Goal: Information Seeking & Learning: Learn about a topic

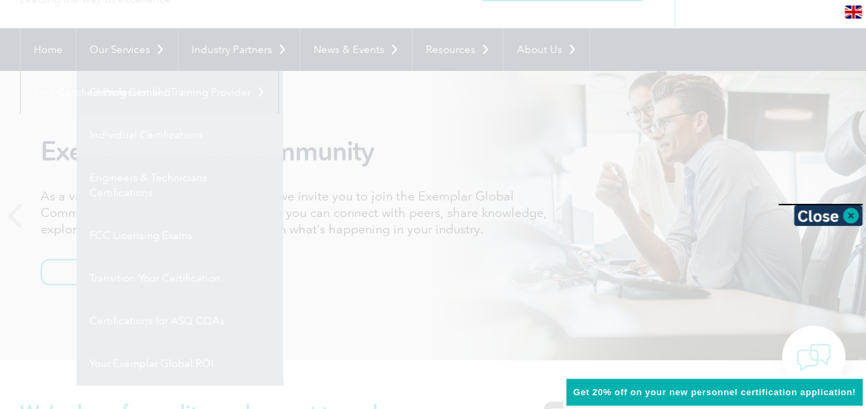
scroll to position [123, 0]
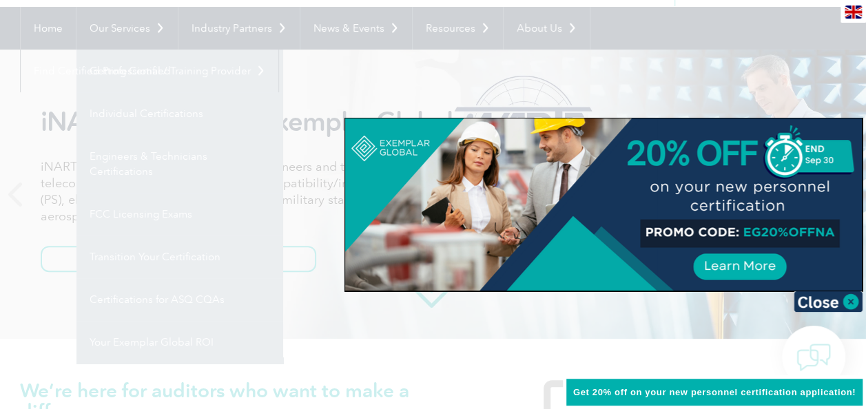
click at [45, 333] on div at bounding box center [433, 204] width 866 height 409
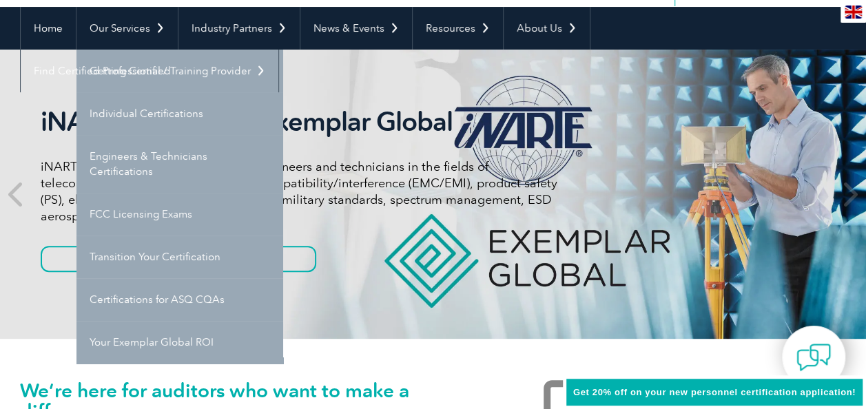
click at [150, 111] on link "Individual Certifications" at bounding box center [179, 113] width 207 height 43
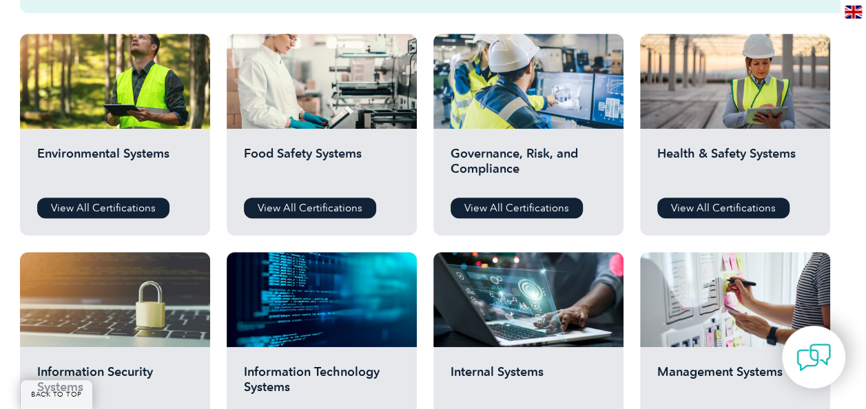
scroll to position [493, 0]
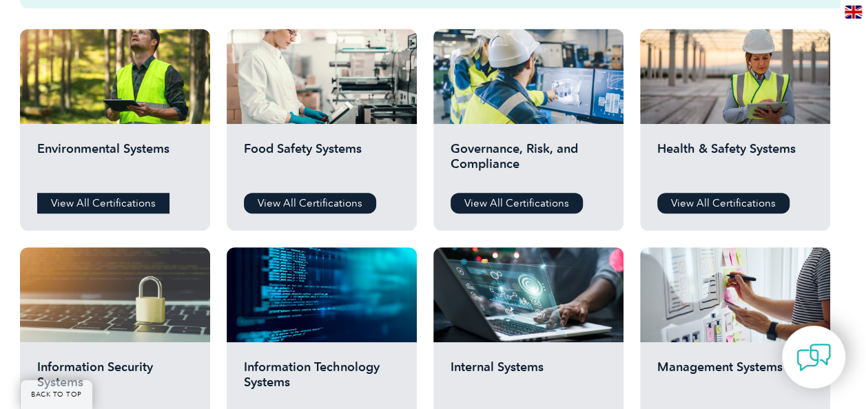
click at [113, 205] on link "View All Certifications" at bounding box center [103, 203] width 132 height 21
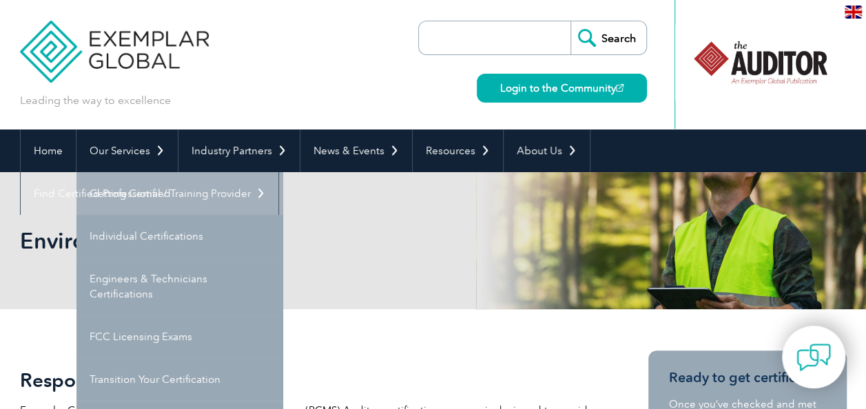
click at [156, 197] on link "Getting Certified" at bounding box center [179, 193] width 207 height 43
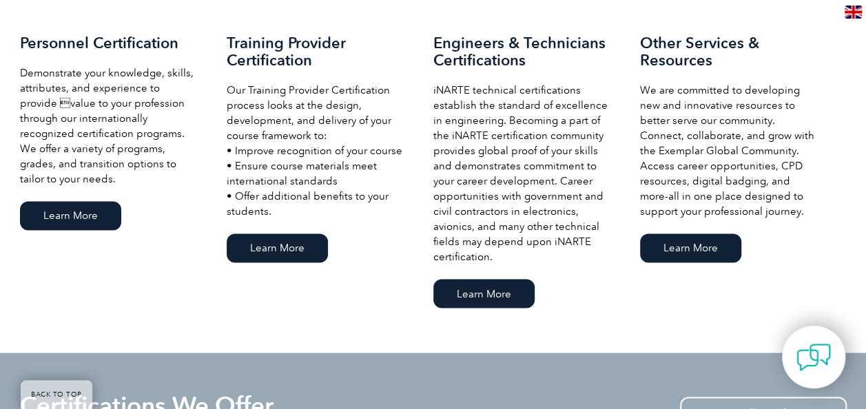
scroll to position [1029, 0]
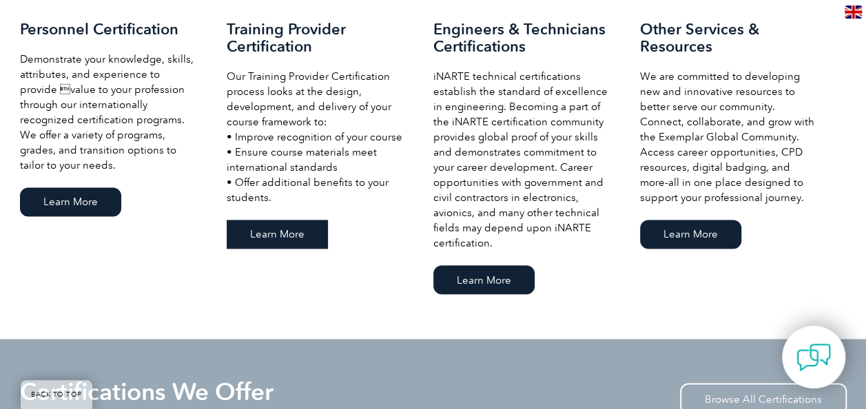
click at [267, 231] on link "Learn More" at bounding box center [277, 234] width 101 height 29
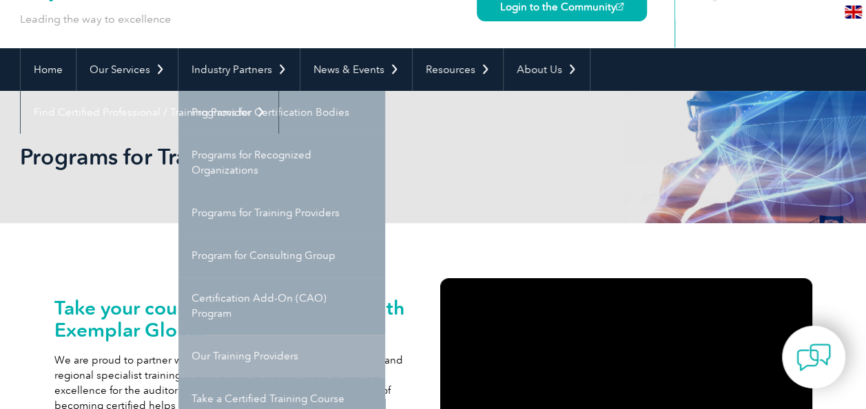
scroll to position [68, 0]
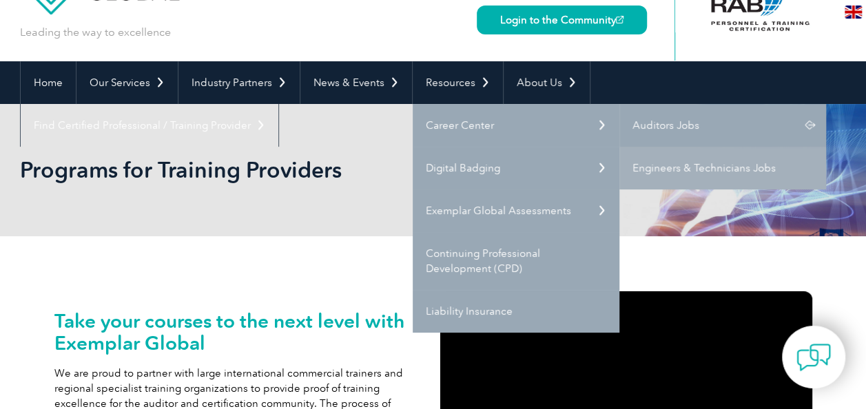
click at [665, 125] on link "Auditors Jobs" at bounding box center [722, 125] width 207 height 43
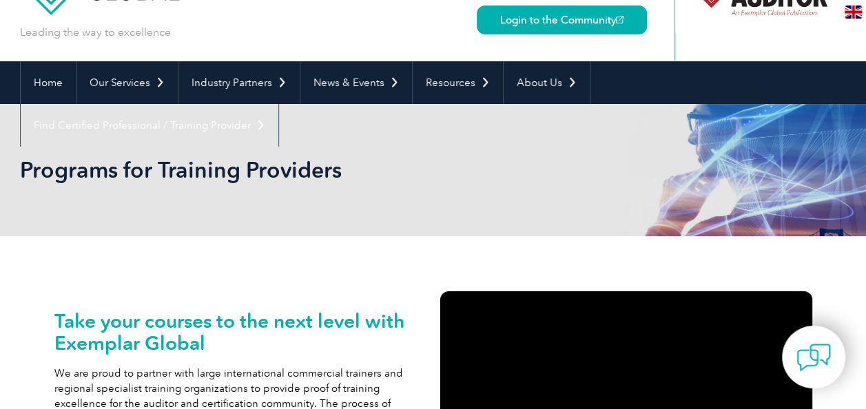
scroll to position [0, 0]
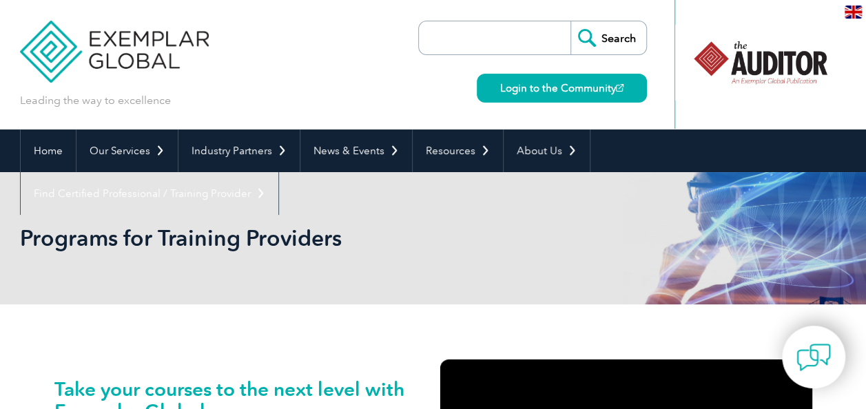
click at [483, 29] on input "search" at bounding box center [498, 37] width 145 height 33
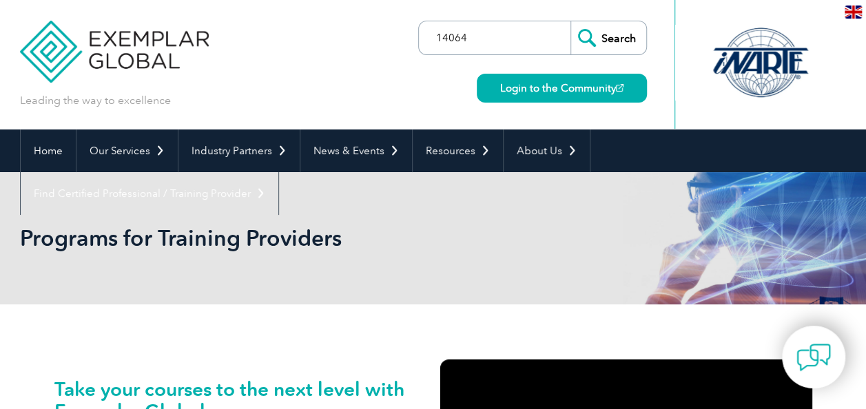
type input "14064"
click at [570, 21] on input "Search" at bounding box center [608, 37] width 76 height 33
click at [614, 36] on input "Search" at bounding box center [608, 37] width 76 height 33
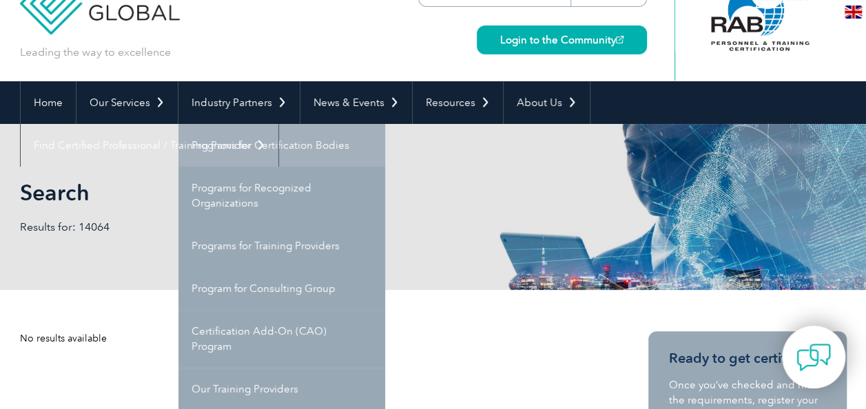
scroll to position [48, 0]
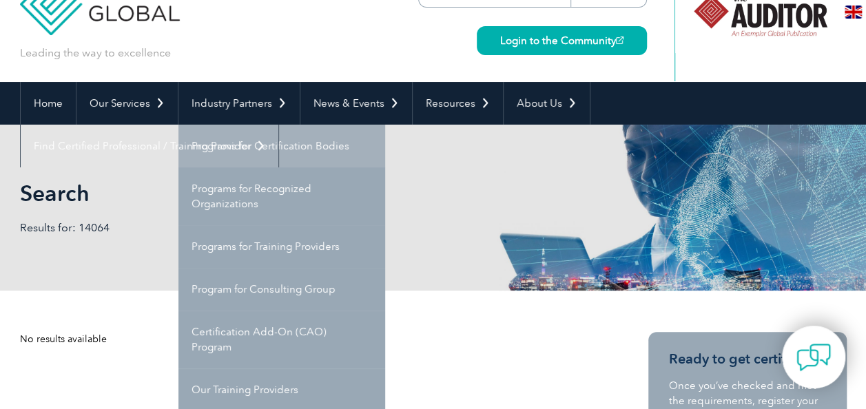
click at [259, 147] on link "Programs for Certification Bodies" at bounding box center [281, 146] width 207 height 43
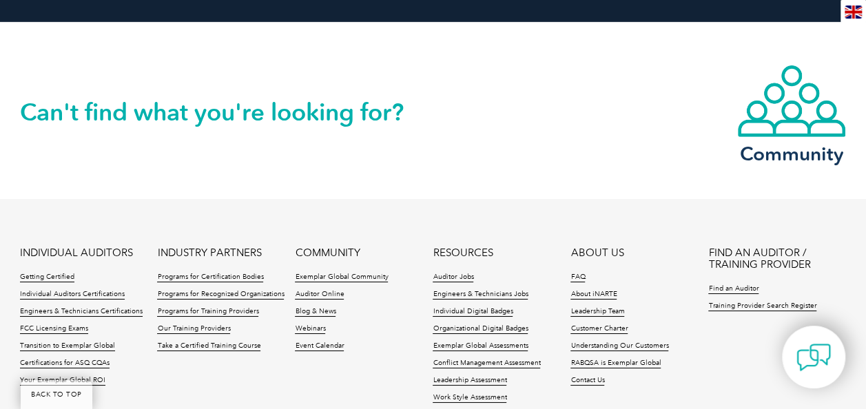
scroll to position [2540, 0]
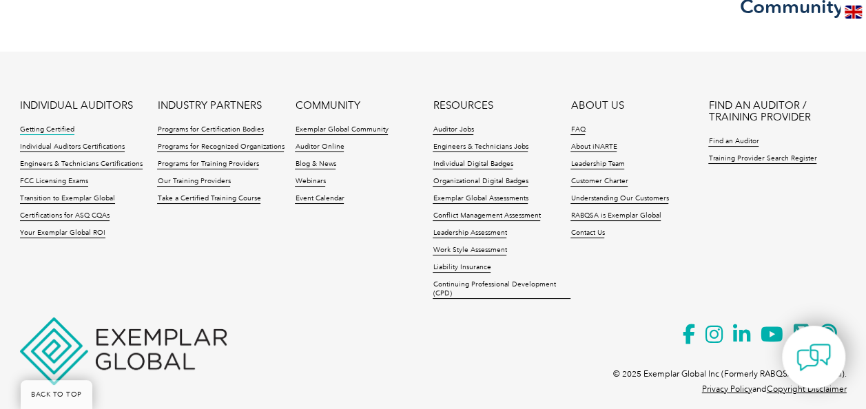
click at [49, 125] on link "Getting Certified" at bounding box center [47, 130] width 54 height 10
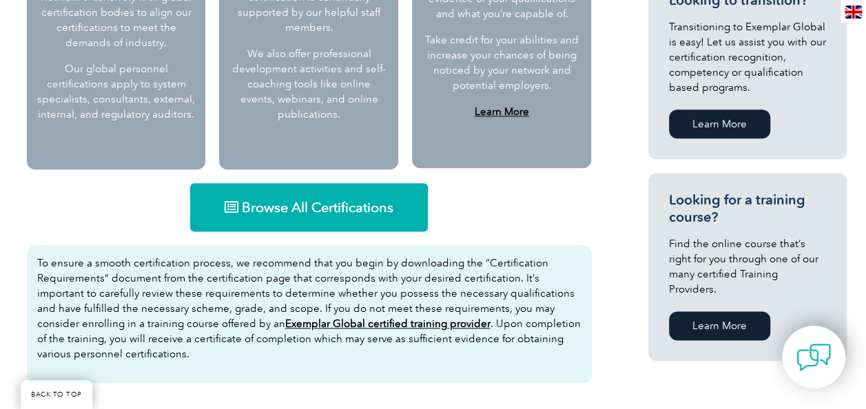
scroll to position [782, 0]
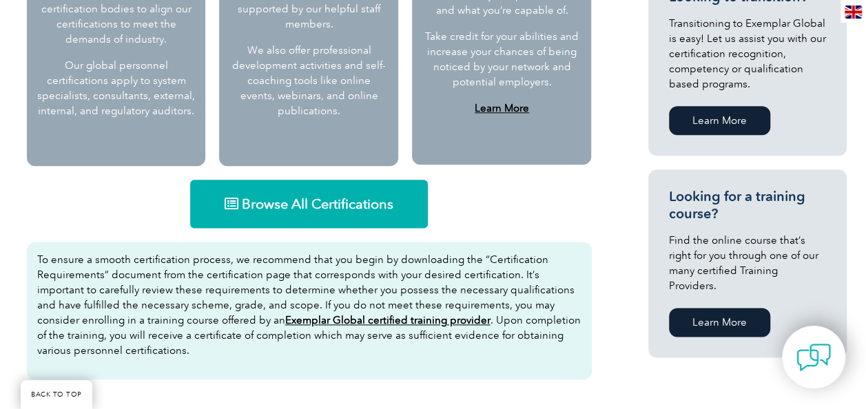
click at [269, 207] on span "Browse All Certifications" at bounding box center [318, 204] width 152 height 14
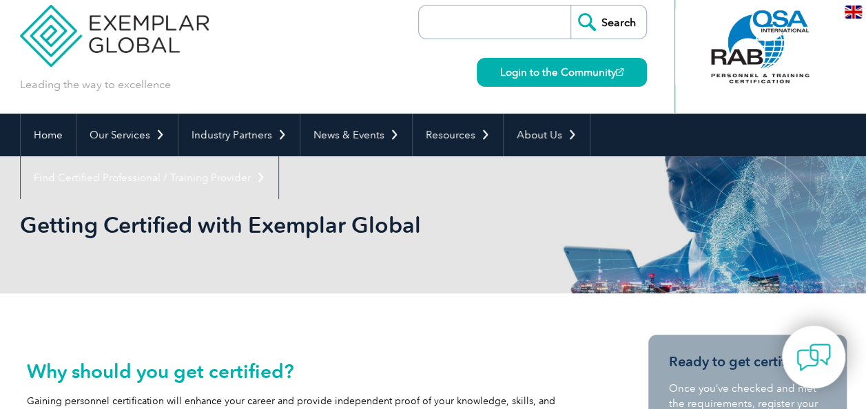
scroll to position [0, 0]
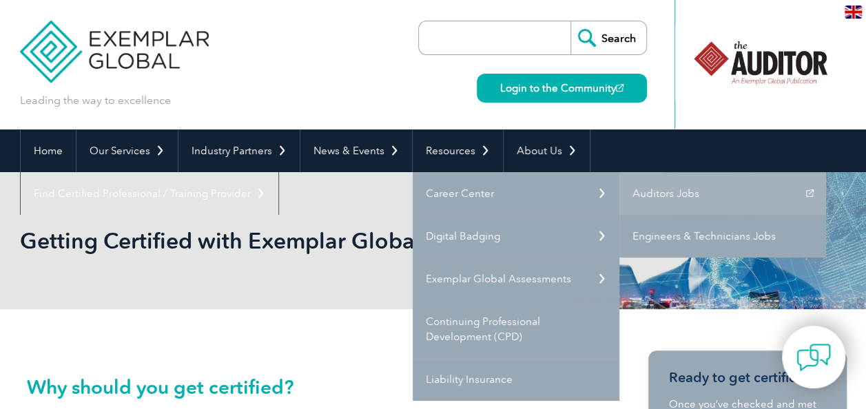
click at [689, 242] on link "Engineers & Technicians Jobs" at bounding box center [722, 236] width 207 height 43
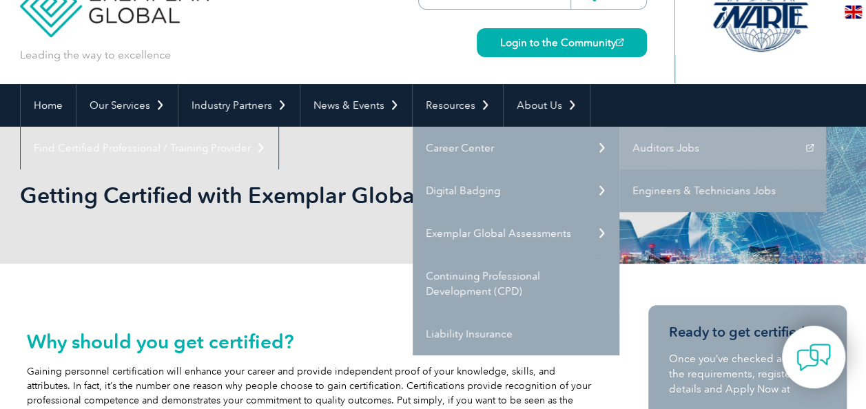
scroll to position [79, 0]
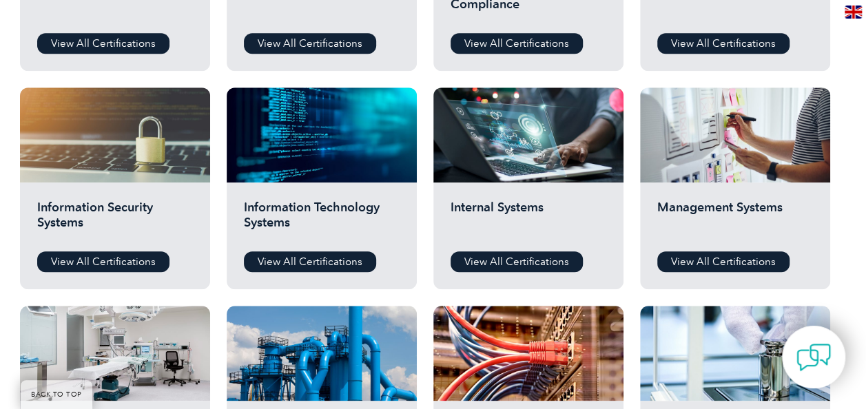
scroll to position [652, 0]
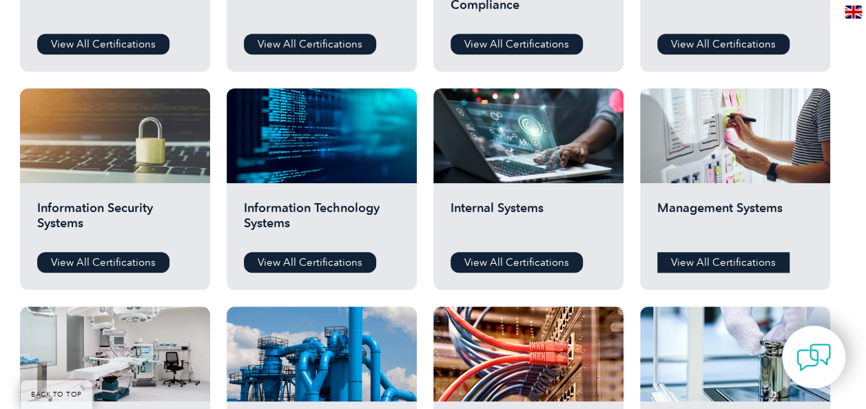
click at [704, 259] on link "View All Certifications" at bounding box center [723, 262] width 132 height 21
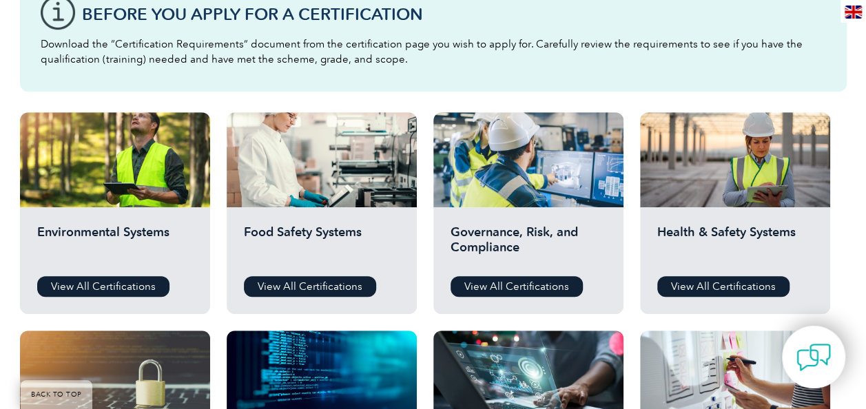
scroll to position [413, 0]
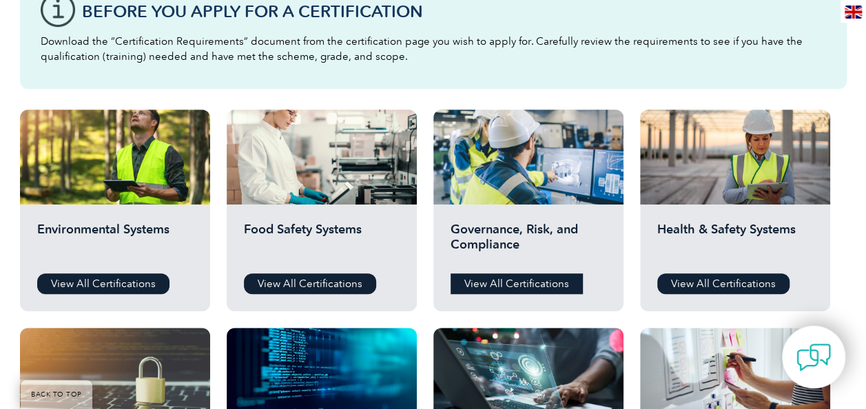
click at [477, 287] on link "View All Certifications" at bounding box center [516, 283] width 132 height 21
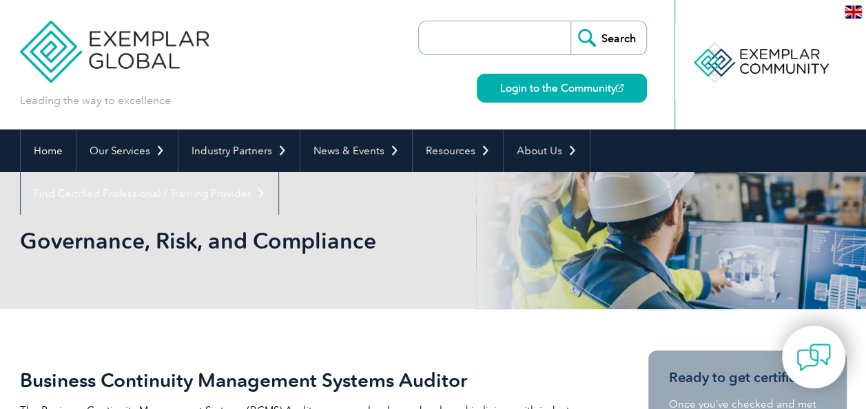
click at [450, 41] on input "search" at bounding box center [498, 37] width 145 height 33
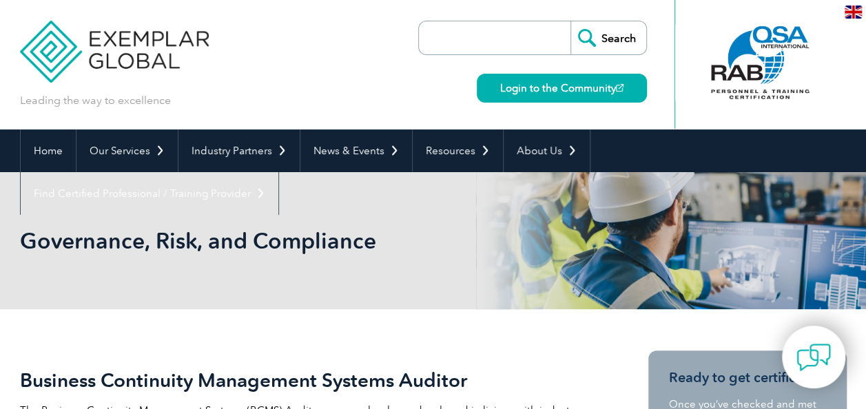
type input "14064"
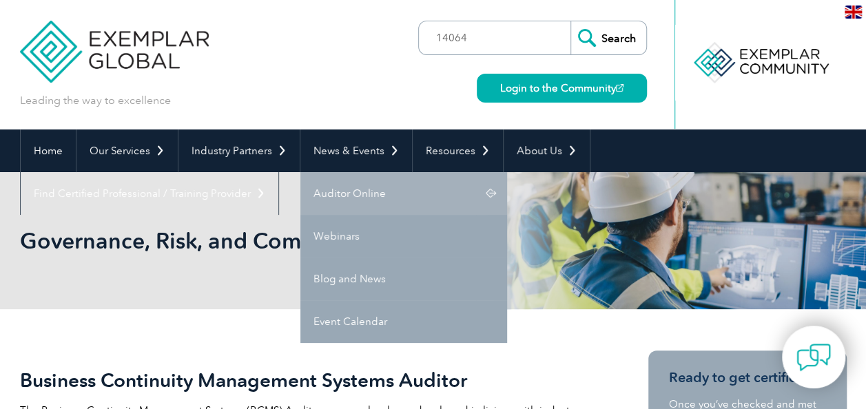
click at [325, 190] on link "Auditor Online" at bounding box center [403, 193] width 207 height 43
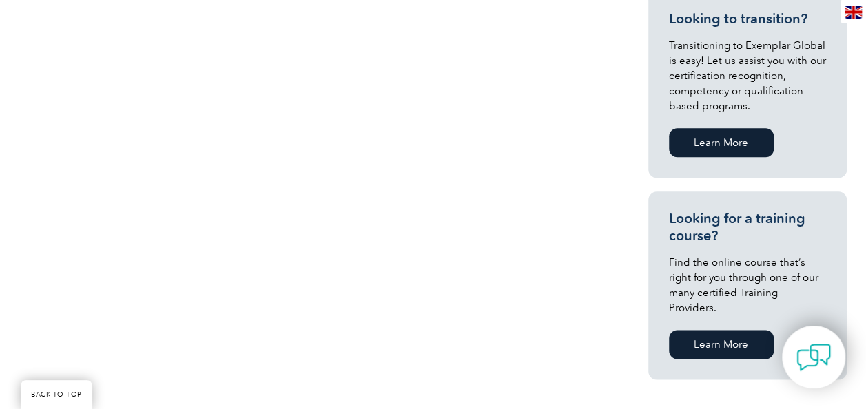
scroll to position [762, 0]
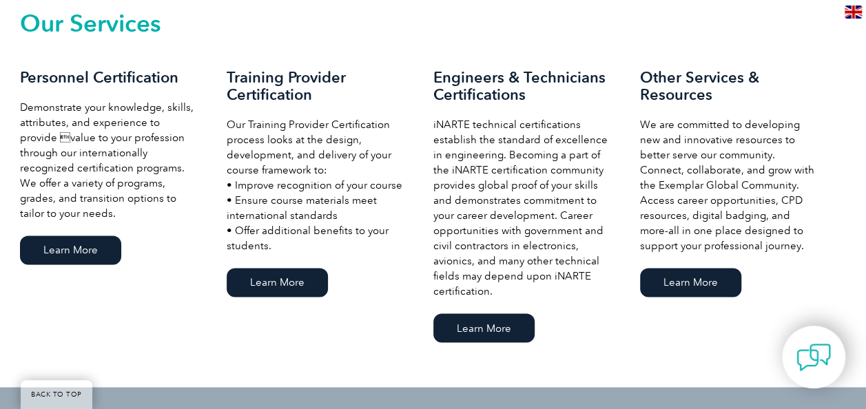
scroll to position [1012, 0]
